Goal: Task Accomplishment & Management: Use online tool/utility

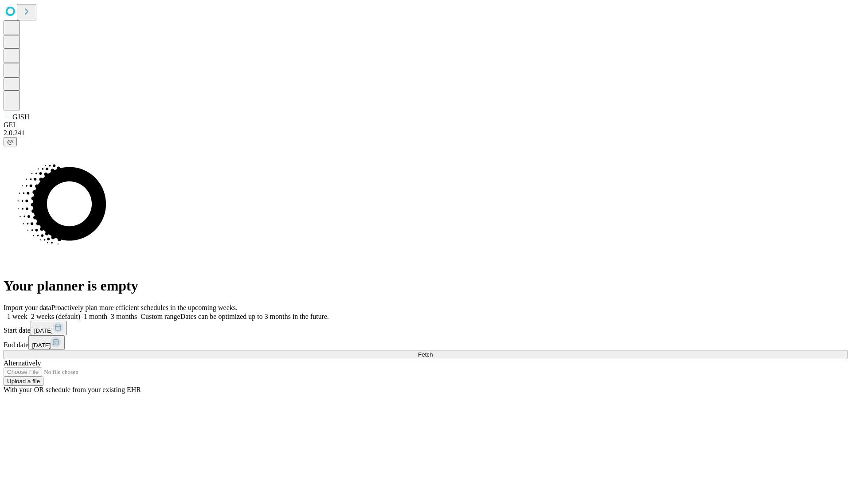
click at [433, 351] on span "Fetch" at bounding box center [425, 354] width 15 height 7
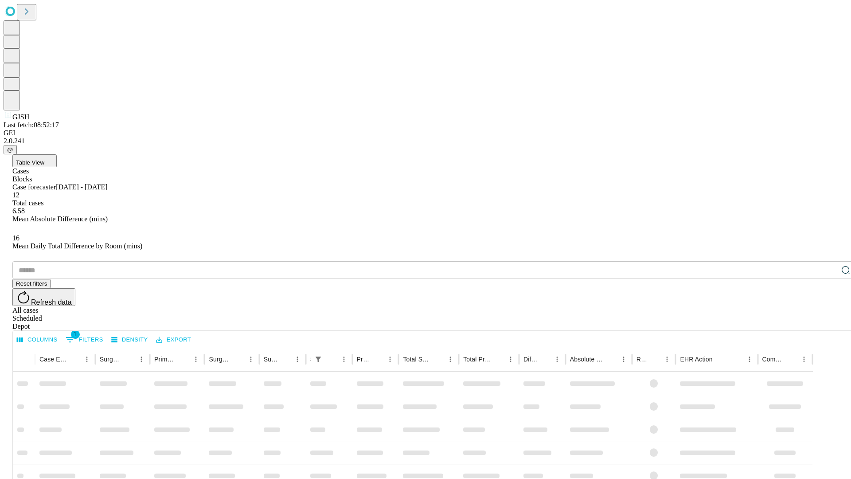
click at [44, 159] on span "Table View" at bounding box center [30, 162] width 28 height 7
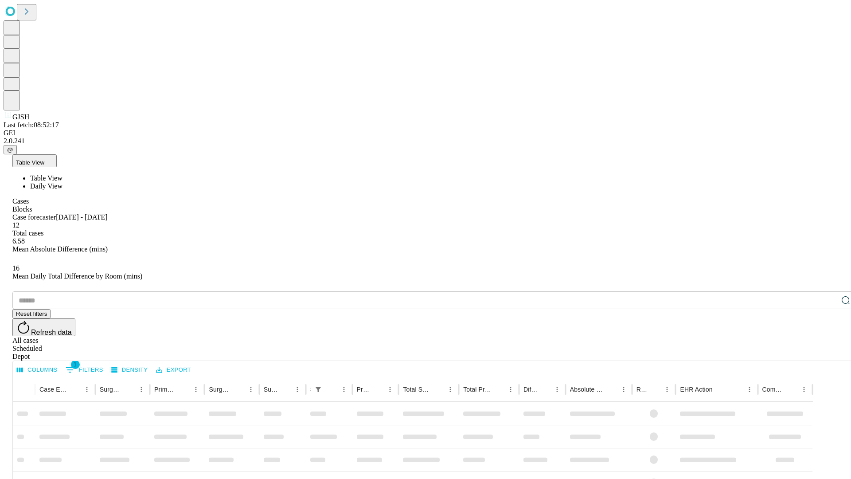
click at [63, 182] on span "Daily View" at bounding box center [46, 186] width 32 height 8
